Goal: Find specific page/section: Find specific page/section

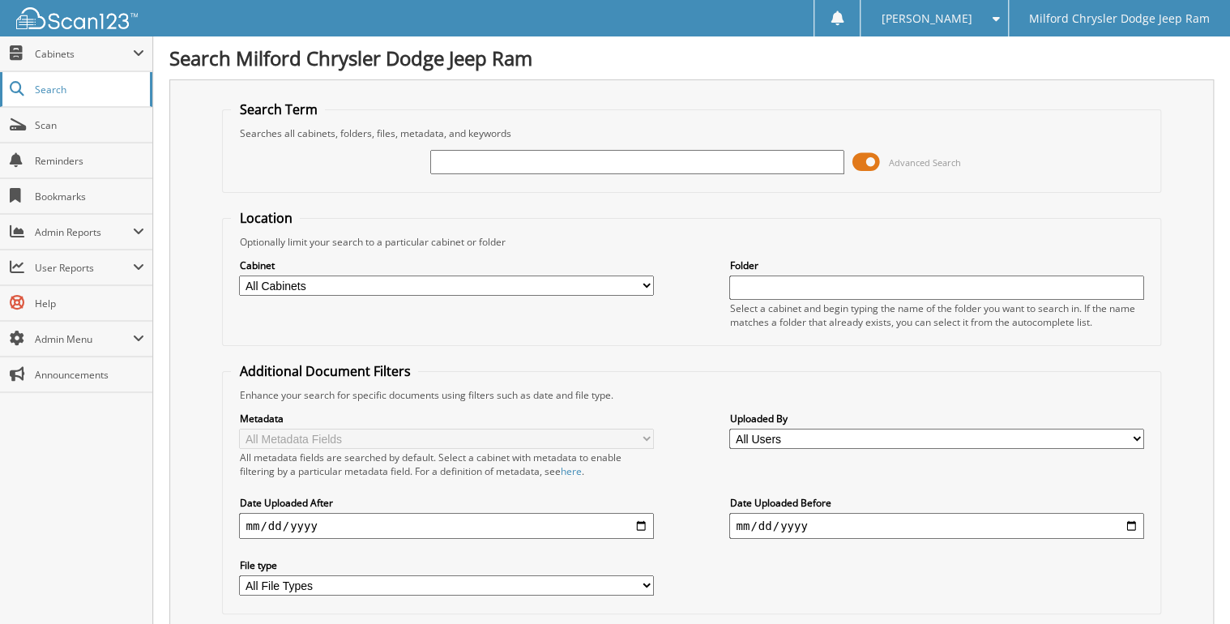
click at [91, 94] on span "Search" at bounding box center [88, 90] width 107 height 14
click at [115, 100] on link "Search" at bounding box center [76, 89] width 152 height 35
click at [97, 89] on span "Search" at bounding box center [88, 90] width 107 height 14
click at [113, 122] on span "Scan" at bounding box center [89, 125] width 109 height 14
